Goal: Transaction & Acquisition: Purchase product/service

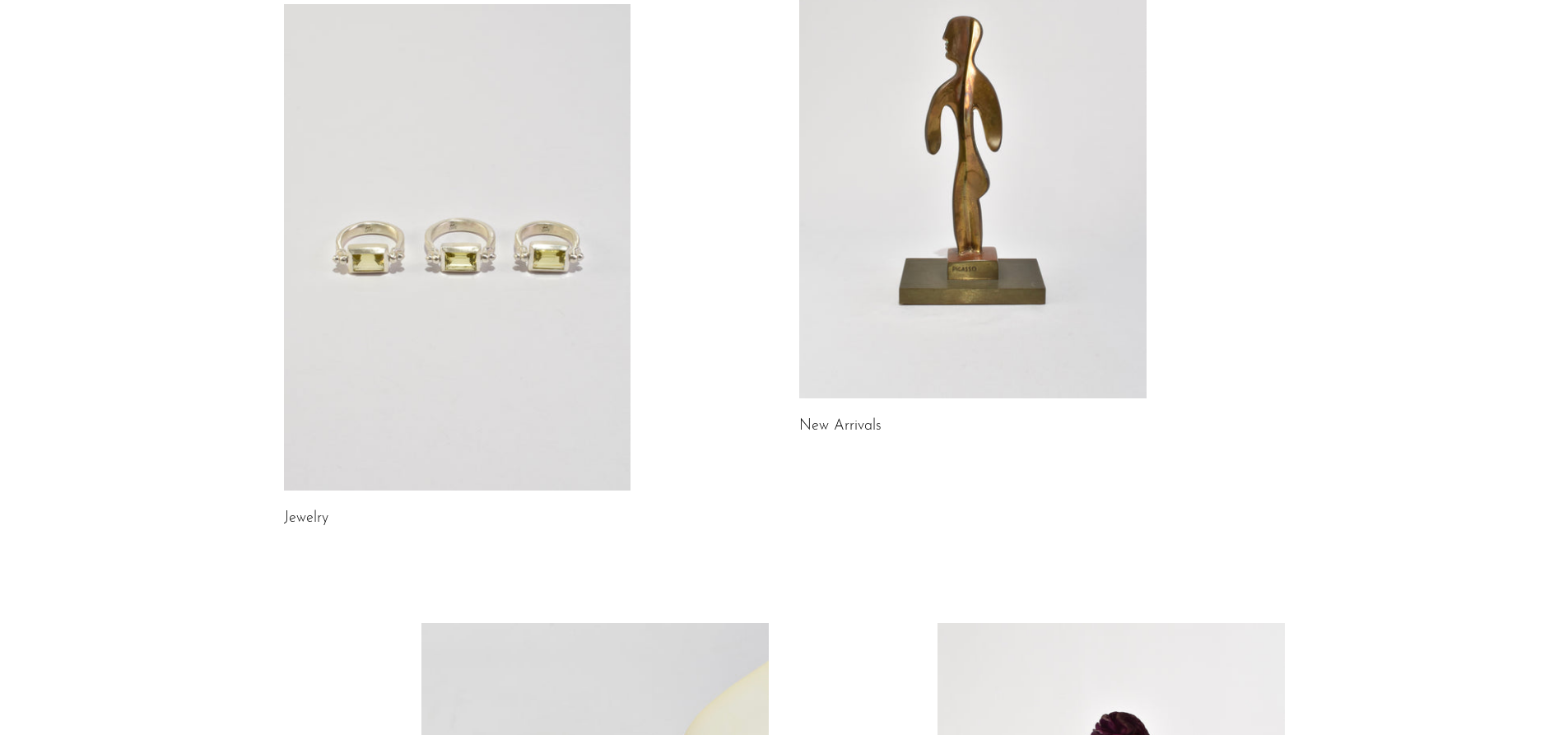
scroll to position [247, 0]
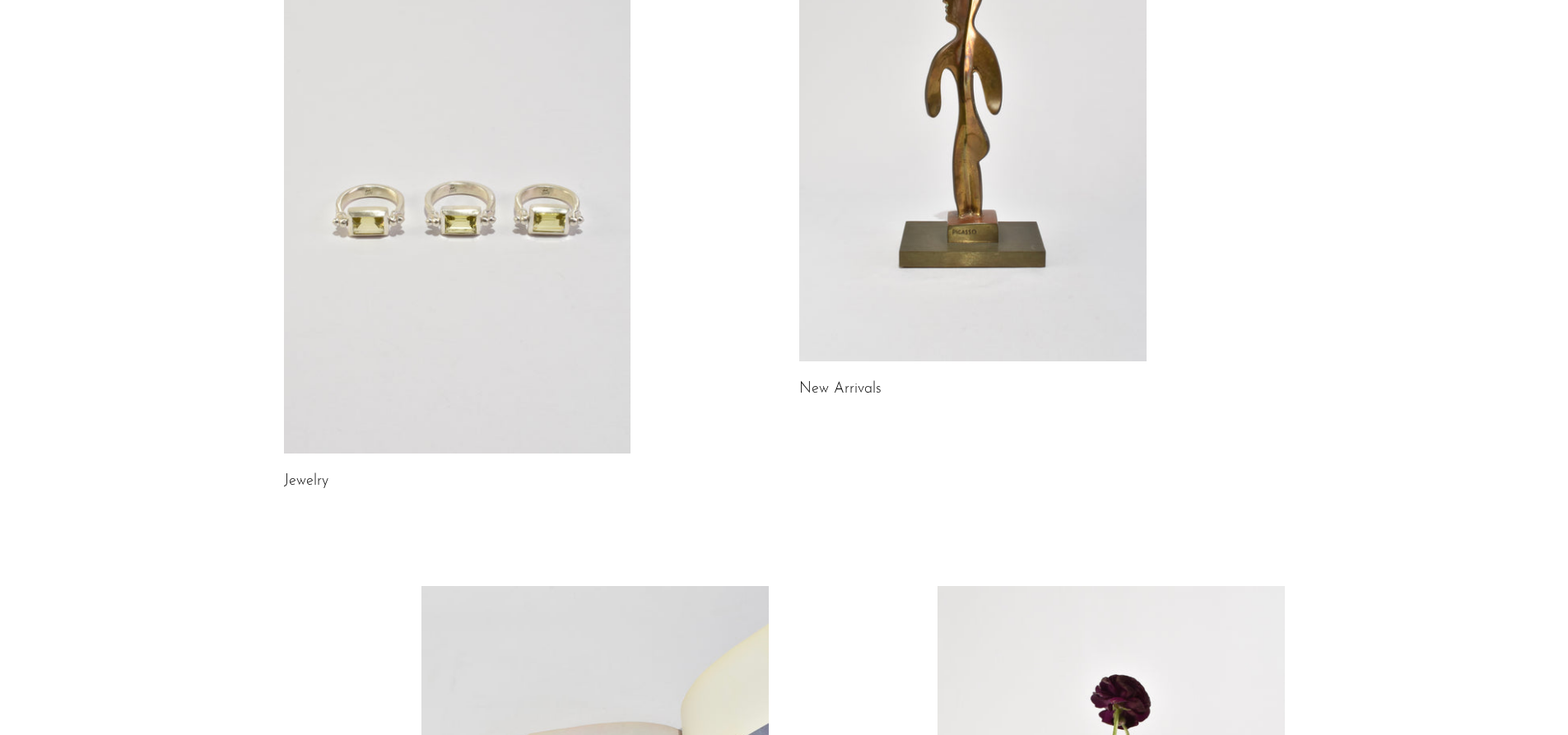
click at [840, 373] on article "New Arrivals" at bounding box center [972, 138] width 347 height 526
click at [841, 383] on link "New Arrivals" at bounding box center [840, 389] width 83 height 15
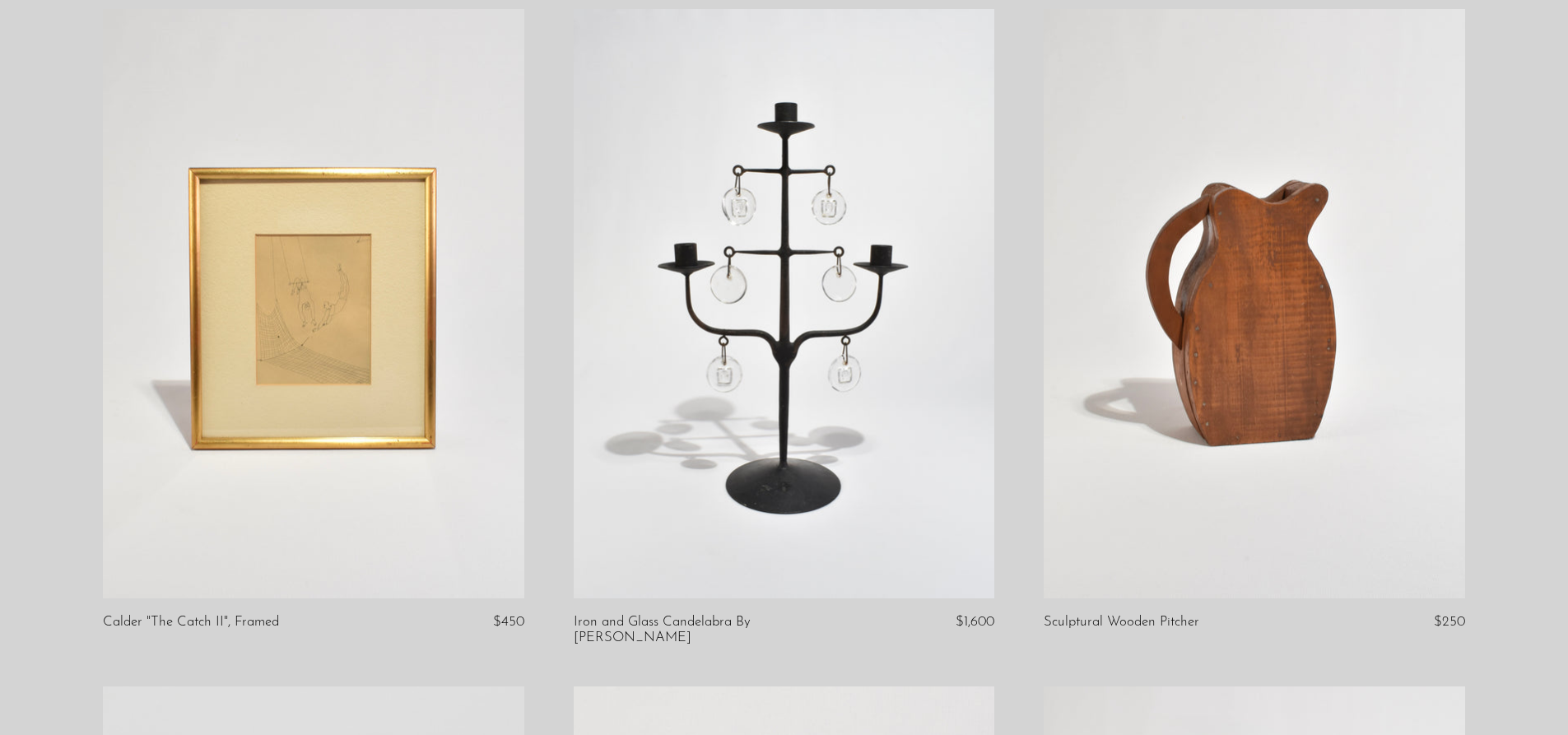
scroll to position [823, 0]
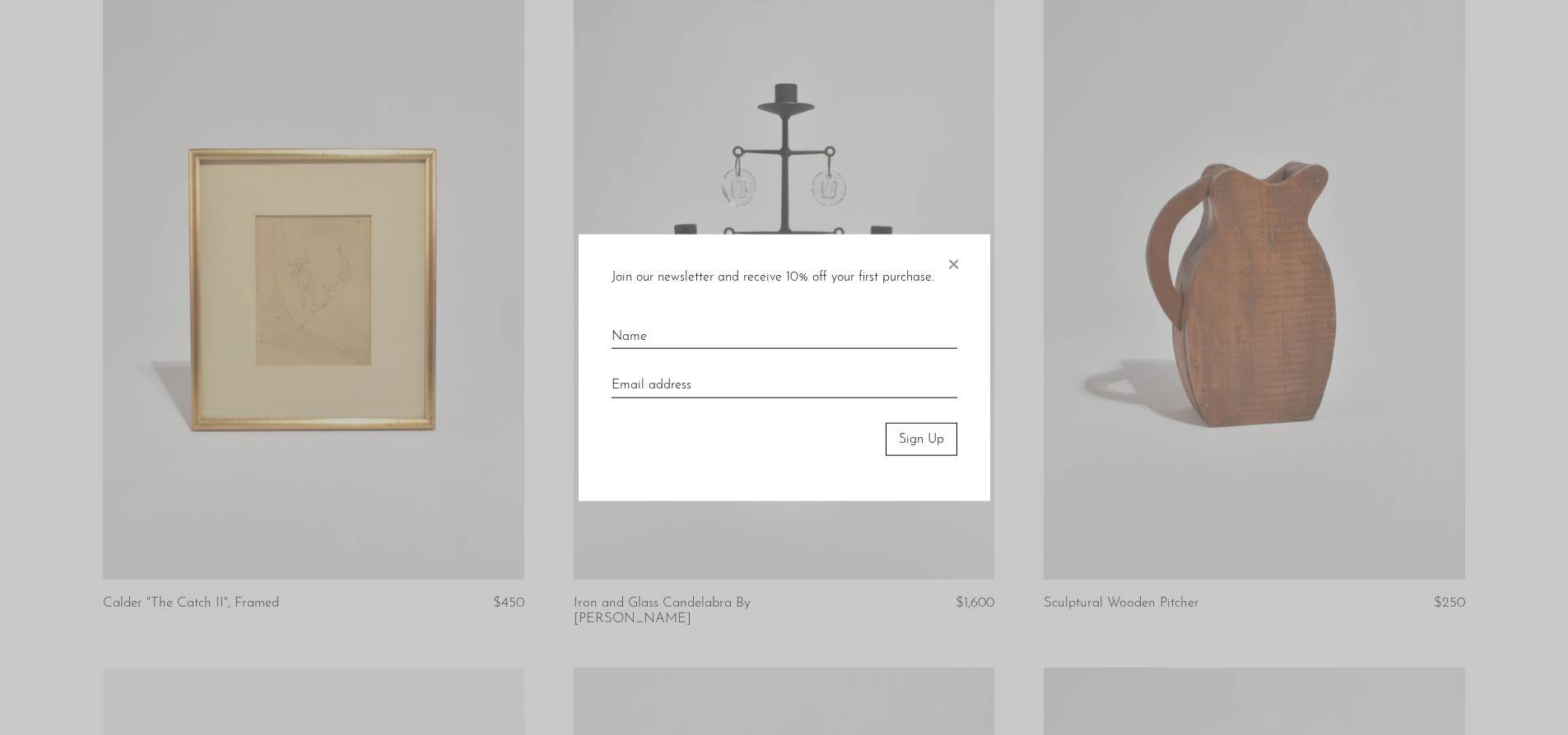
click at [943, 261] on div "Join our newsletter and receive 10% off your first purchase. × Sign Up" at bounding box center [784, 367] width 411 height 267
click at [951, 265] on span "×" at bounding box center [953, 259] width 17 height 52
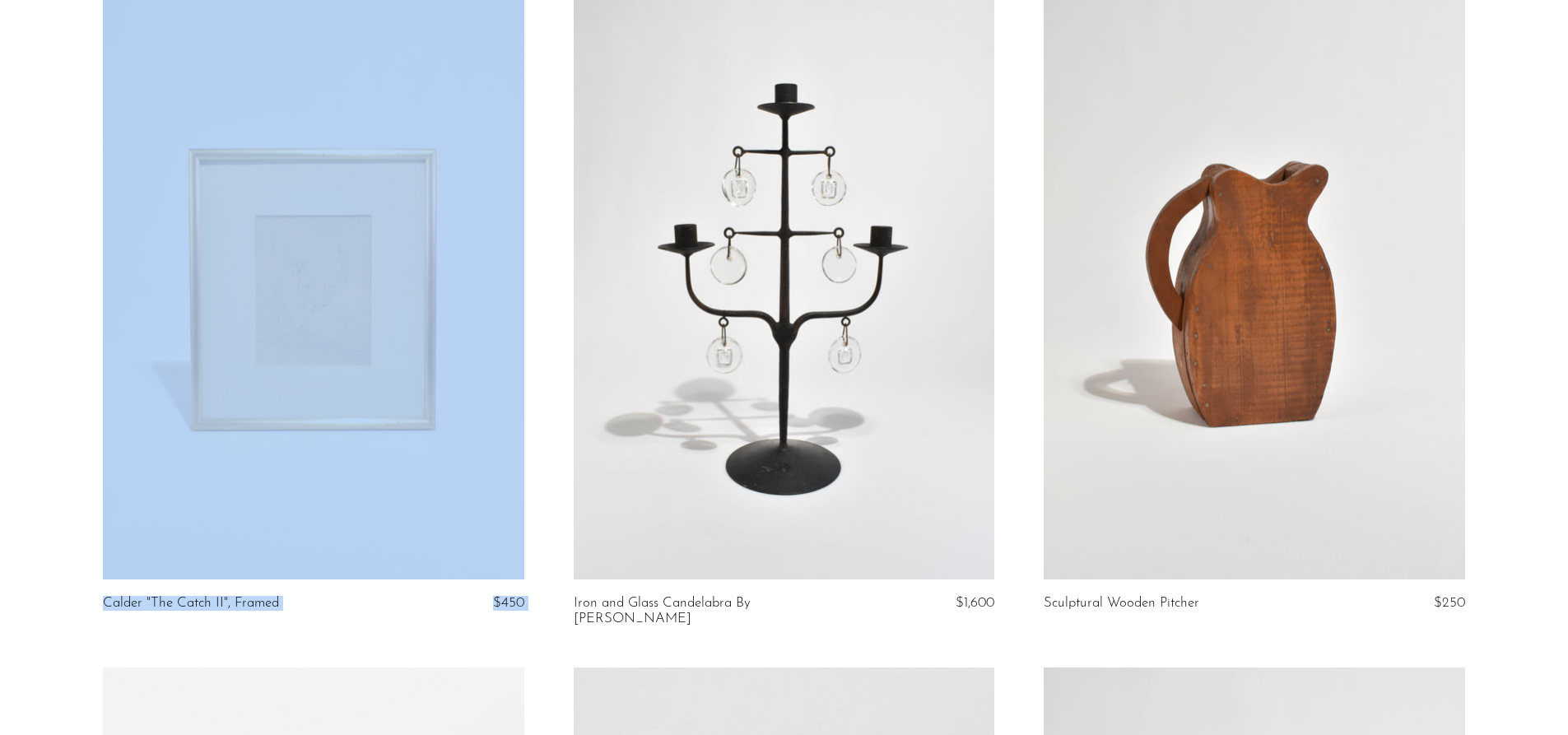
drag, startPoint x: 542, startPoint y: 534, endPoint x: 550, endPoint y: 533, distance: 8.1
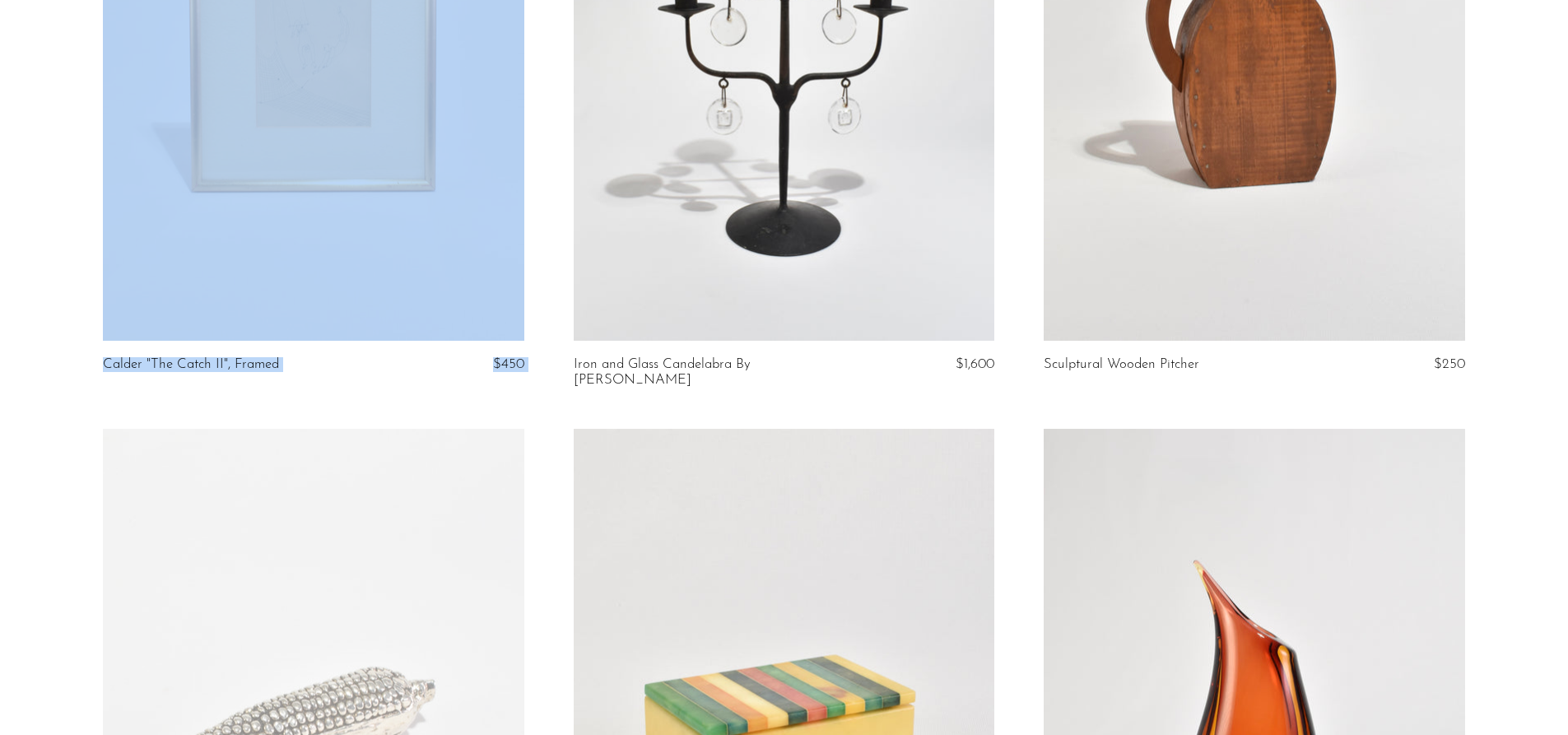
scroll to position [1070, 0]
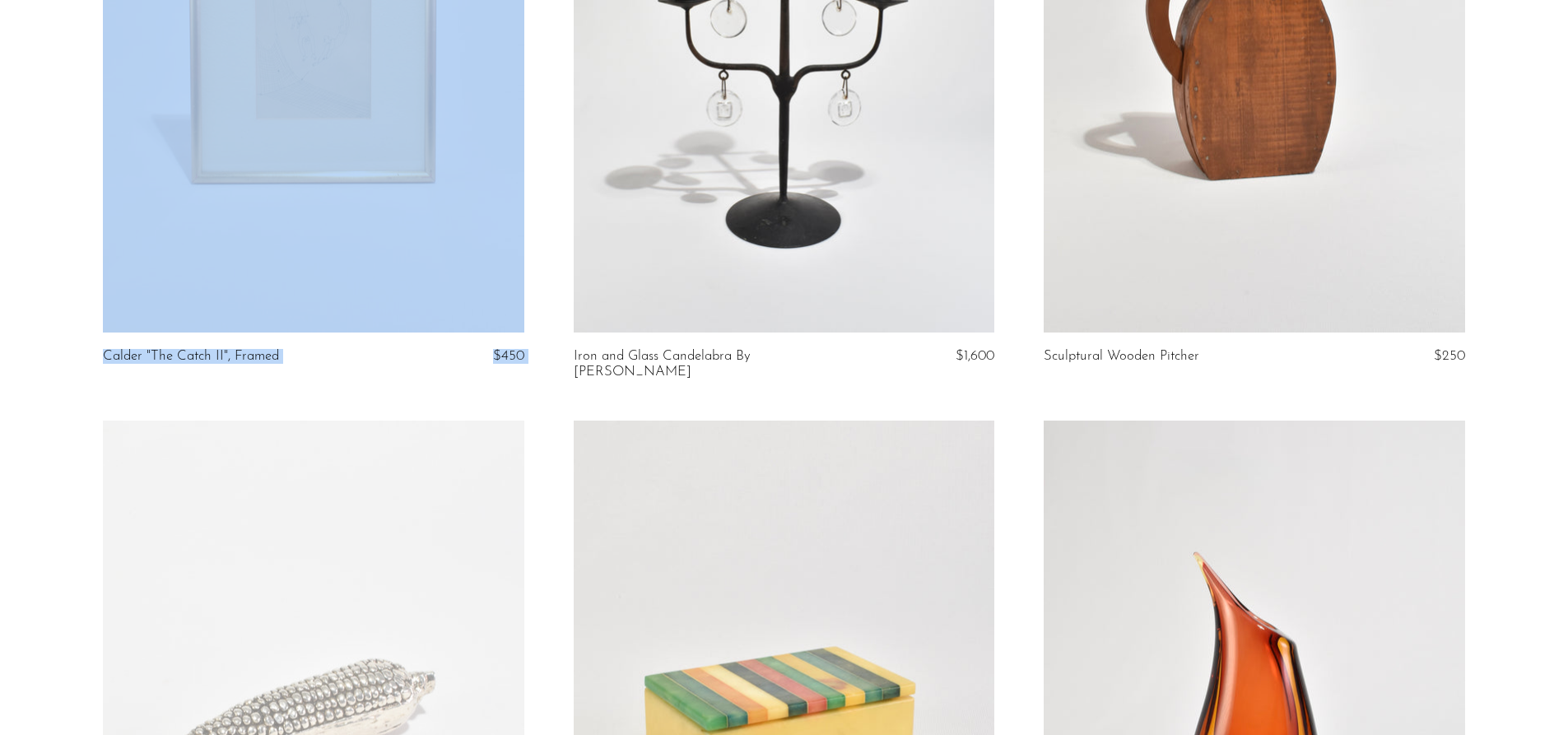
click at [540, 400] on article "Calder "The Catch II", Framed $450" at bounding box center [313, 82] width 470 height 677
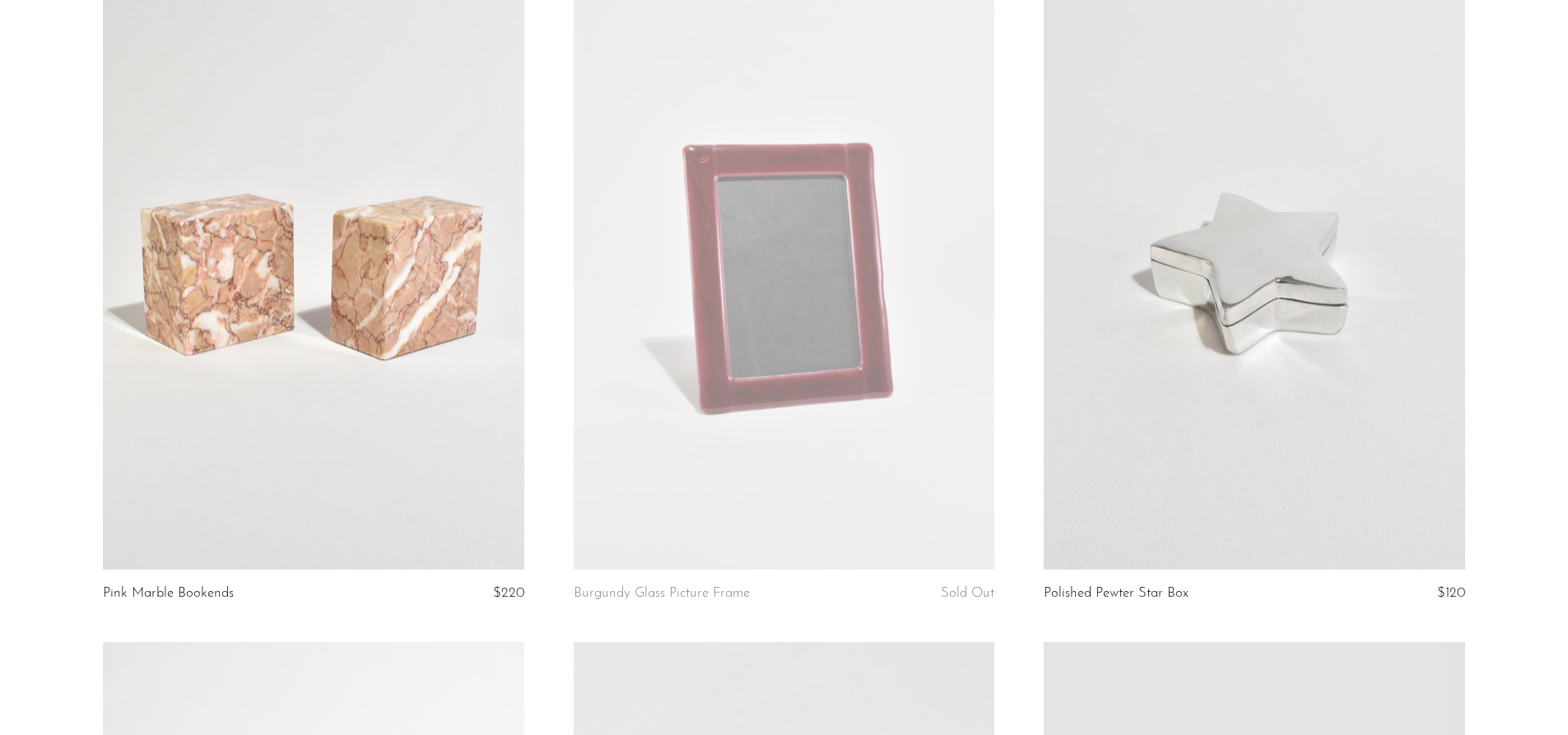
scroll to position [5430, 0]
